Goal: Check status: Check status

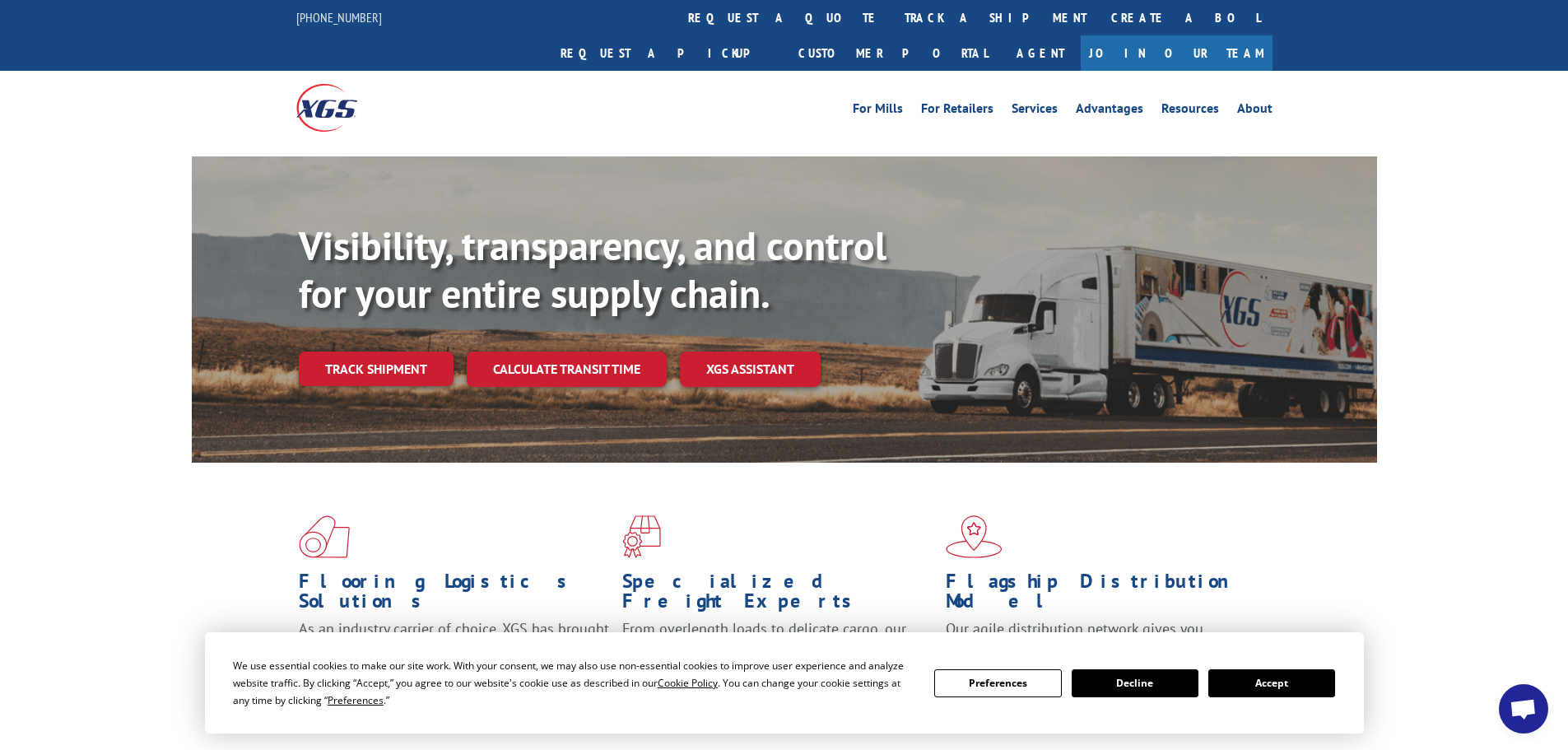
click at [1267, 694] on button "Accept" at bounding box center [1272, 682] width 127 height 28
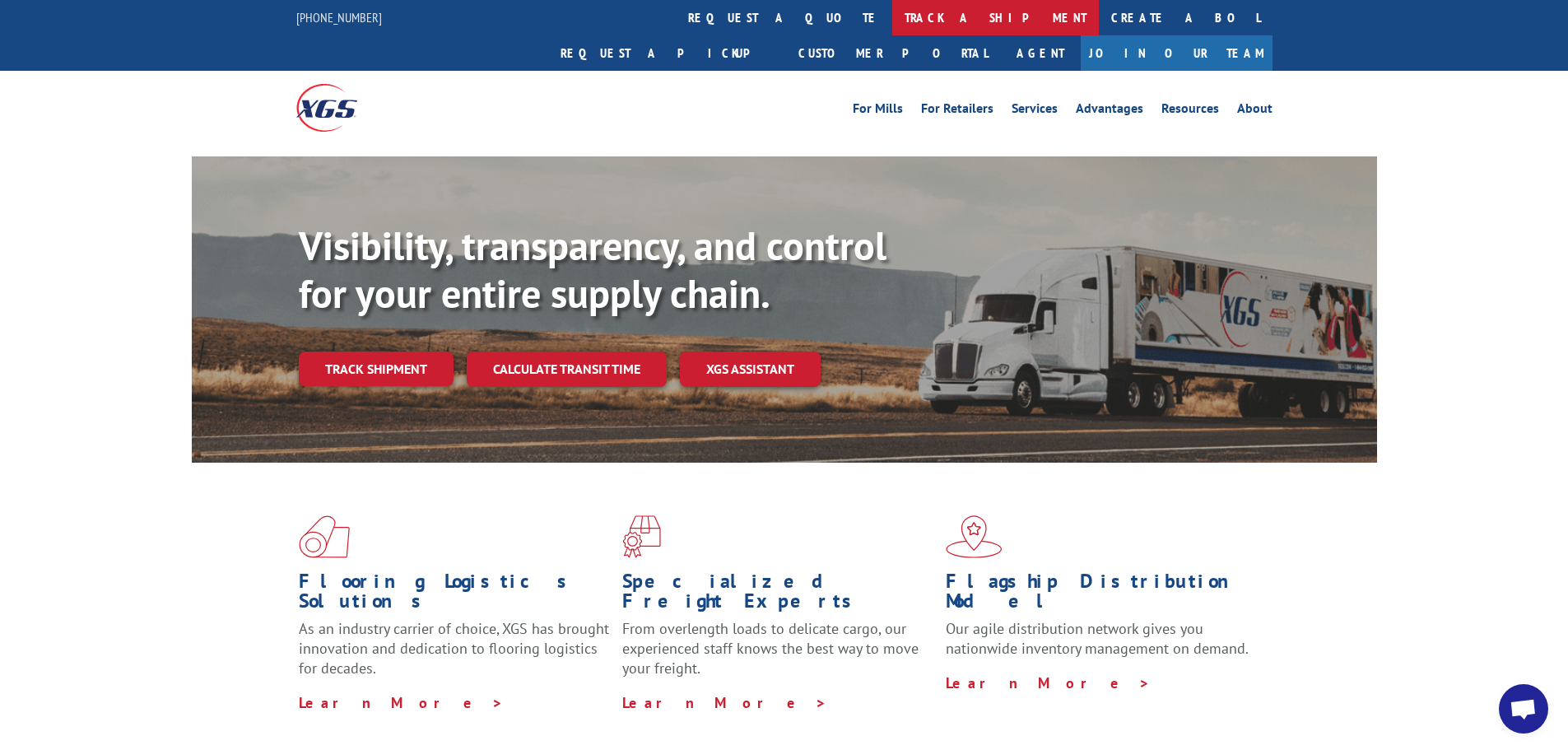
click at [893, 26] on link "track a shipment" at bounding box center [996, 17] width 207 height 36
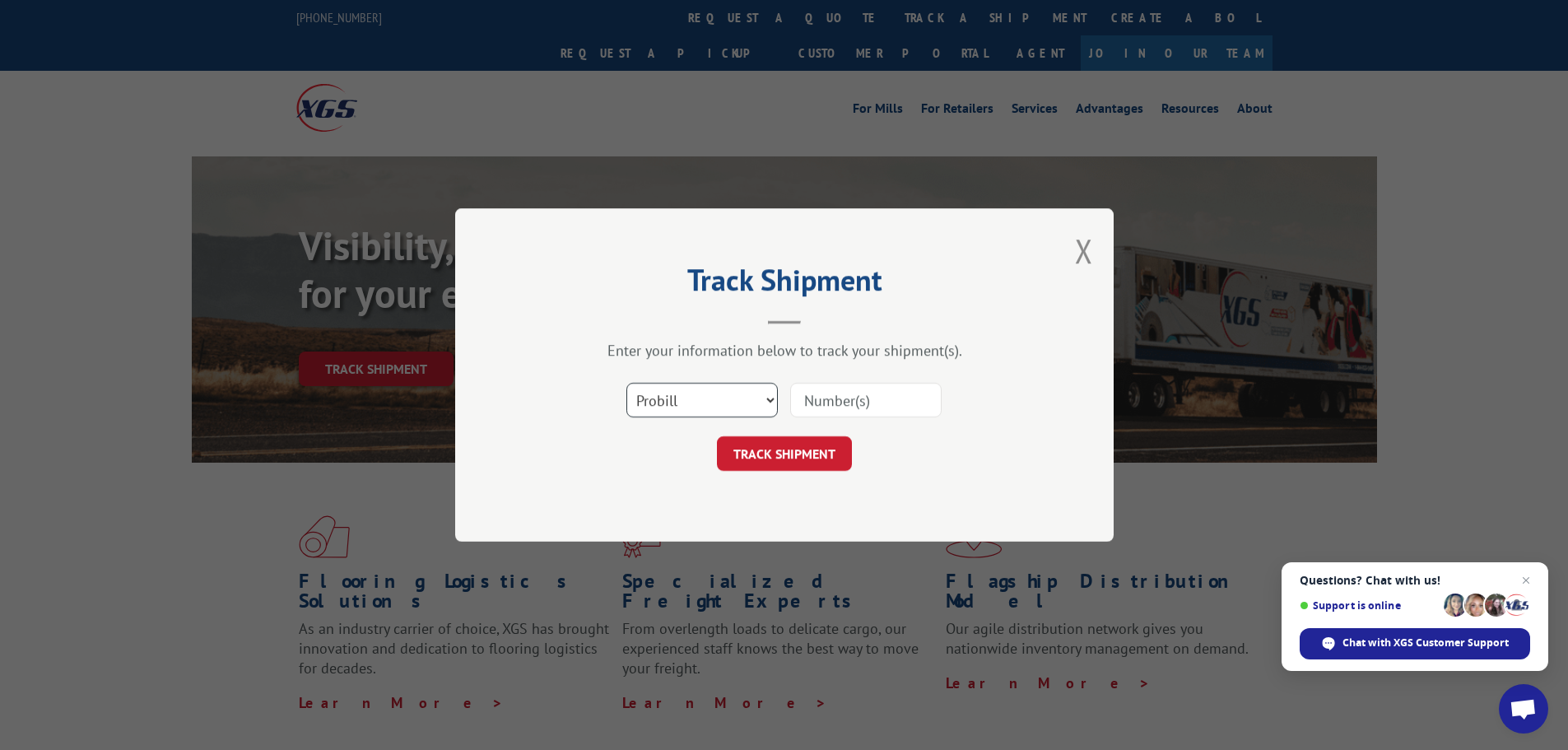
drag, startPoint x: 694, startPoint y: 402, endPoint x: 694, endPoint y: 415, distance: 13.0
click at [694, 405] on select "Select category... Probill BOL PO" at bounding box center [703, 400] width 152 height 35
select select "bol"
click at [627, 383] on select "Select category... Probill BOL PO" at bounding box center [703, 400] width 152 height 35
click at [867, 402] on input at bounding box center [866, 400] width 152 height 35
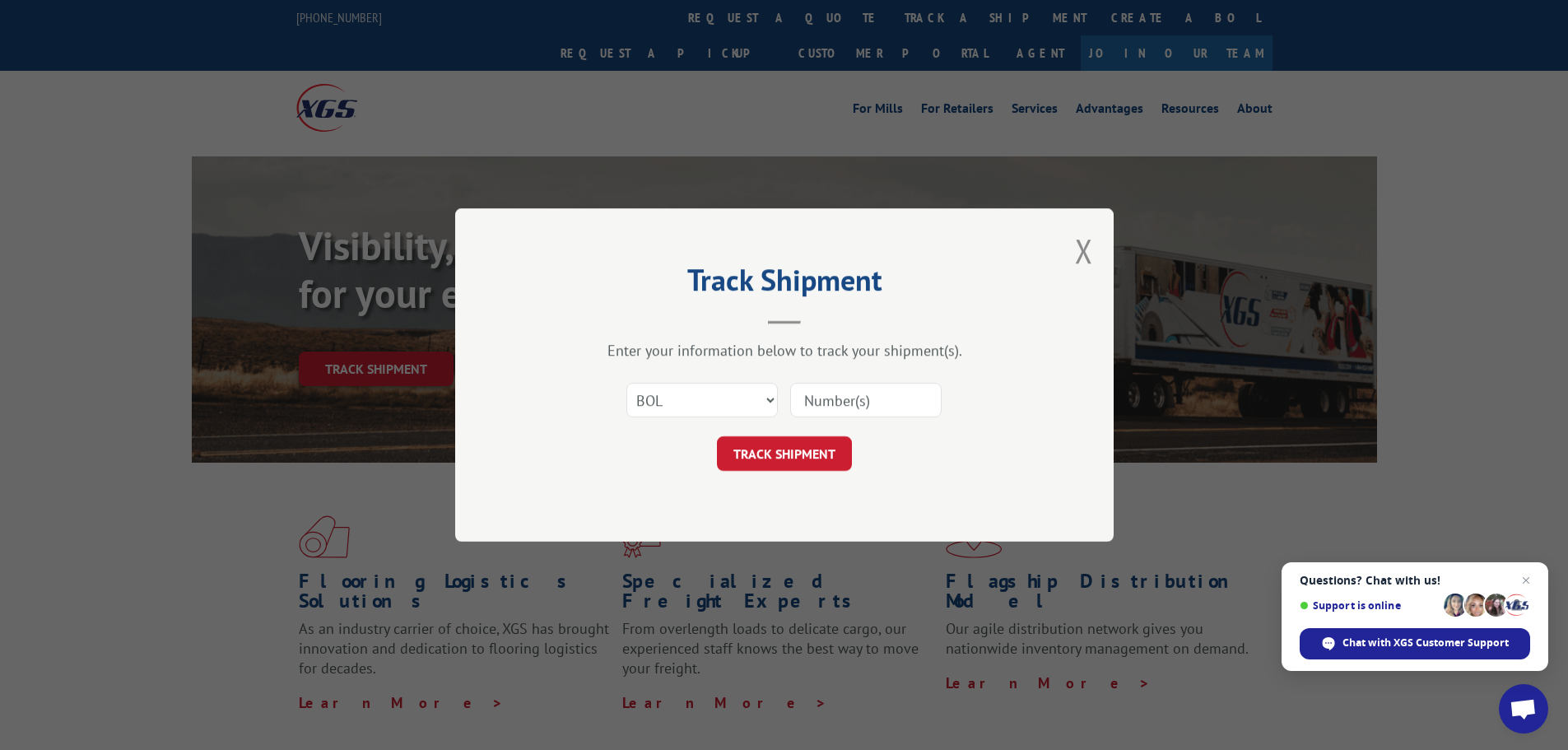
paste input "475497"
type input "475497"
click at [827, 456] on button "TRACK SHIPMENT" at bounding box center [785, 453] width 135 height 35
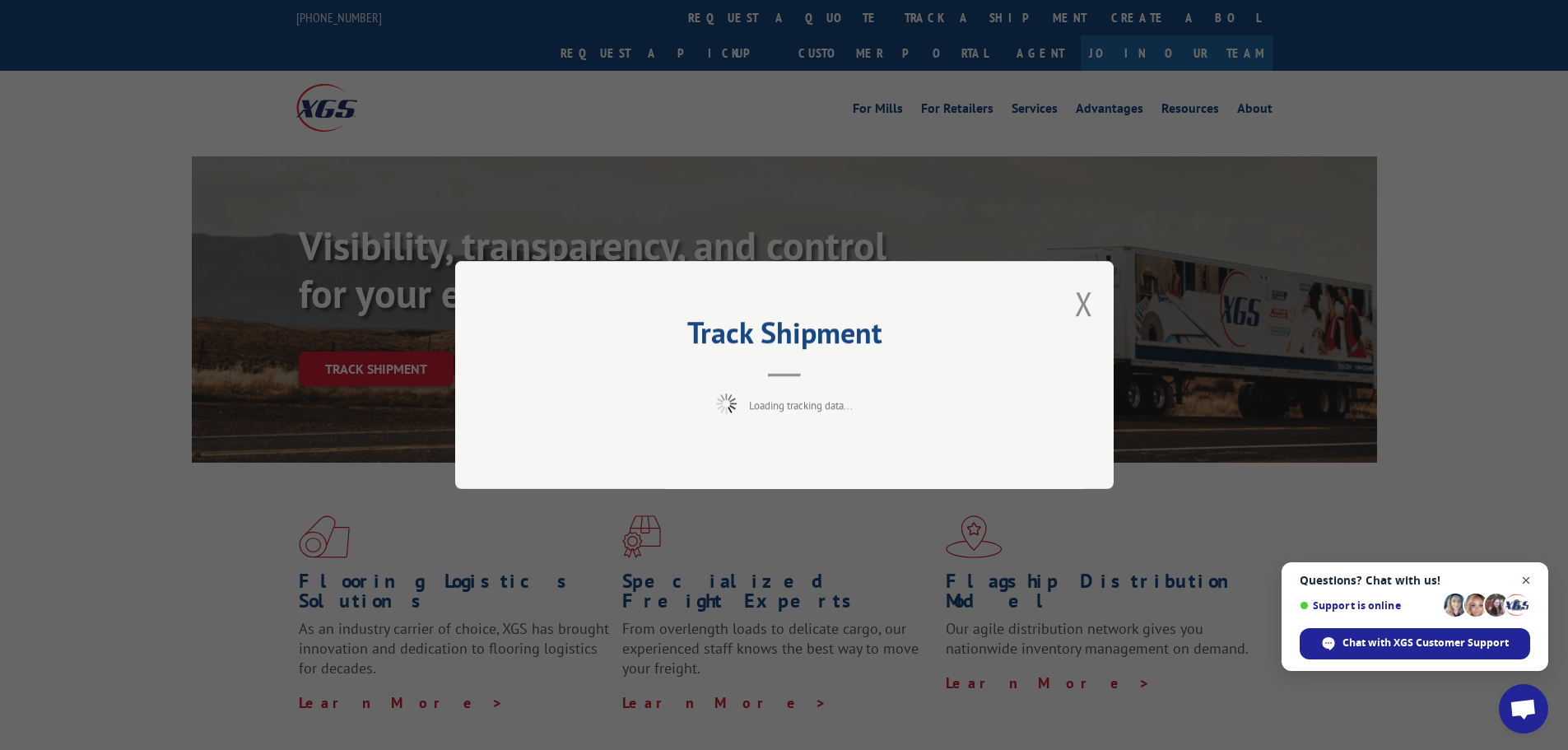
click at [1528, 579] on span "Close chat" at bounding box center [1527, 580] width 21 height 21
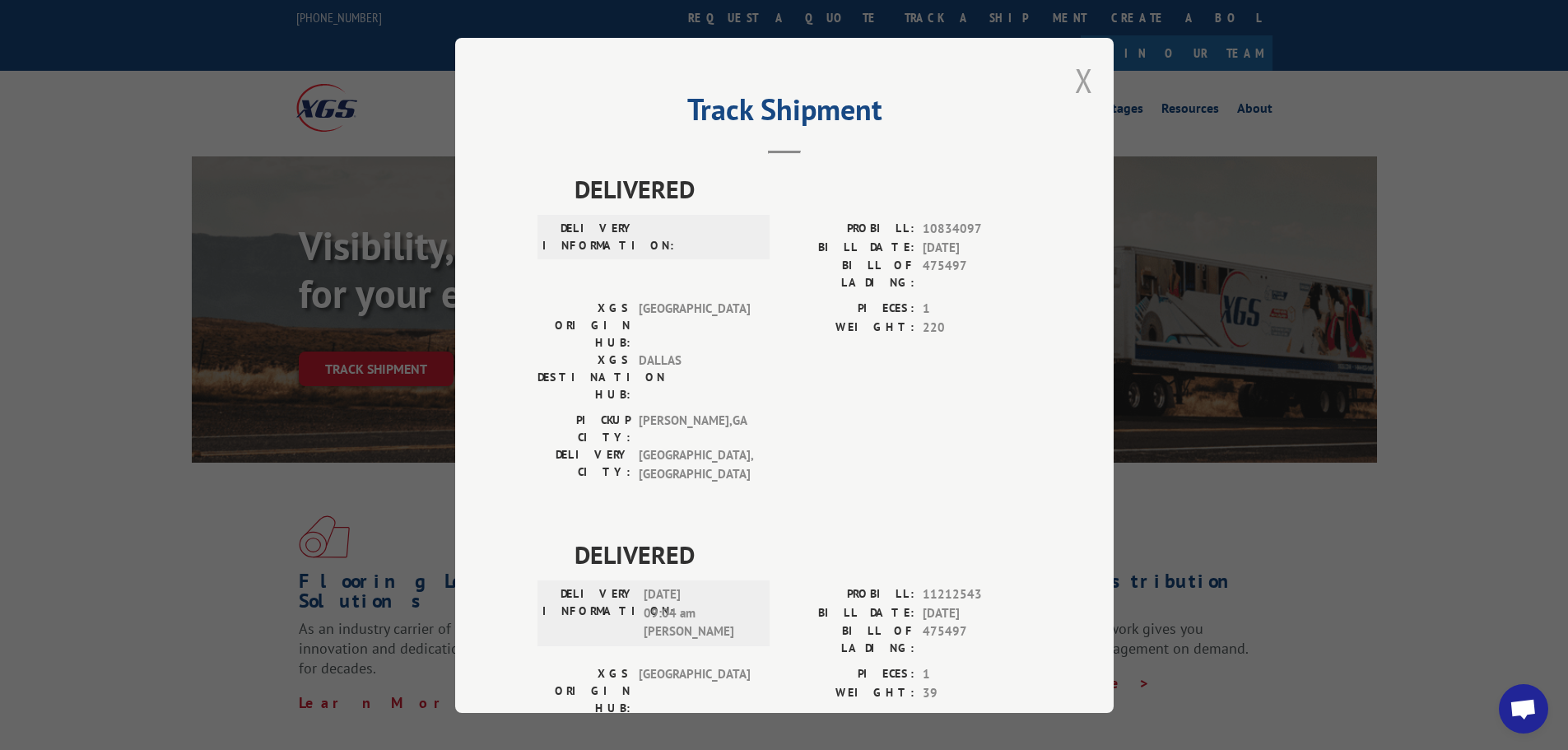
drag, startPoint x: 1081, startPoint y: 79, endPoint x: 1036, endPoint y: 69, distance: 46.1
click at [1079, 79] on button "Close modal" at bounding box center [1085, 80] width 18 height 44
